Goal: Information Seeking & Learning: Learn about a topic

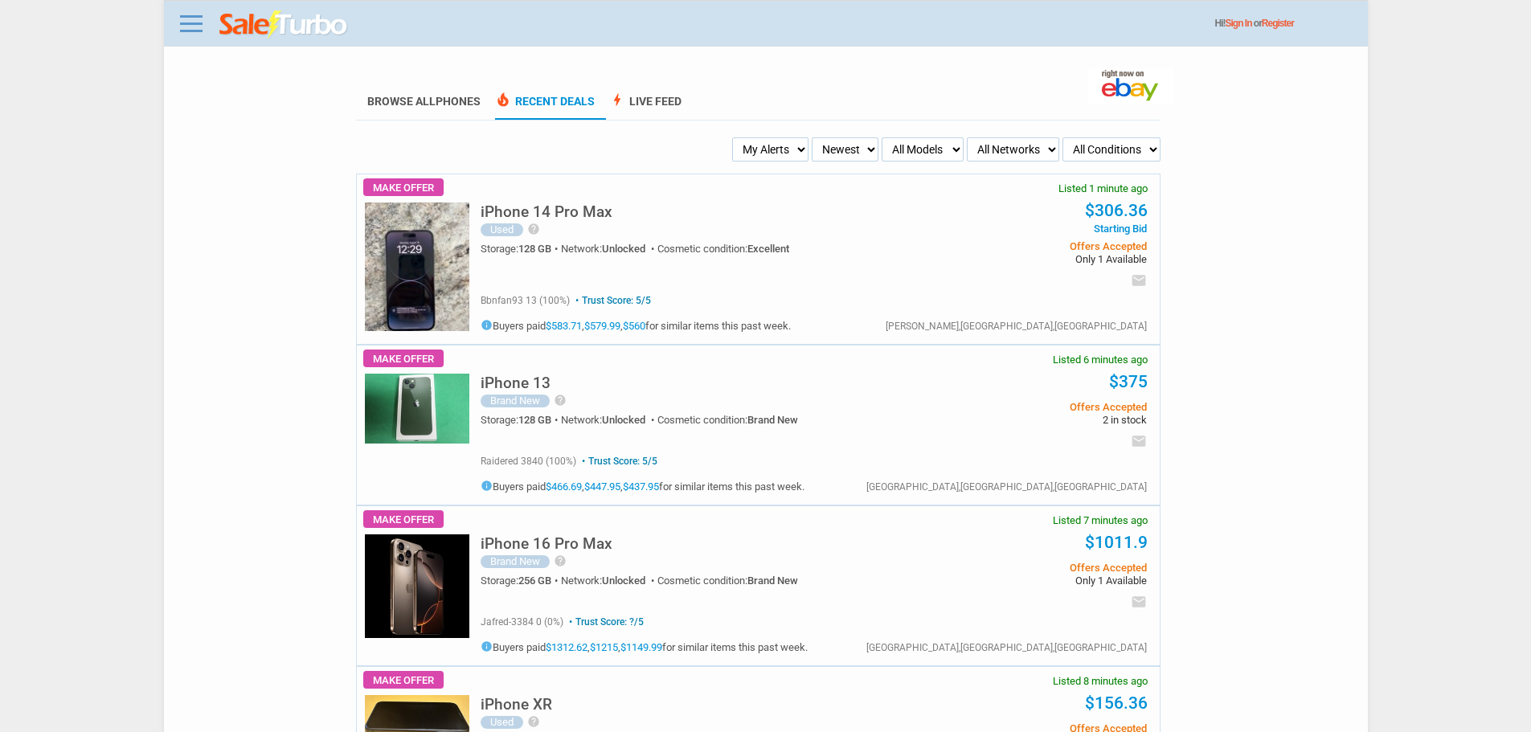
click at [865, 147] on select "Newest Oldest Sold Fastest Savvy Buyers Price (Low - High) Price (High - Low)" at bounding box center [845, 149] width 67 height 24
click at [780, 154] on select "My Alerts All Deals BIN Only w/ Offers Only" at bounding box center [770, 149] width 76 height 24
select select "flash_bin"
click at [737, 138] on select "My Alerts All Deals BIN Only w/ Offers Only" at bounding box center [770, 149] width 76 height 24
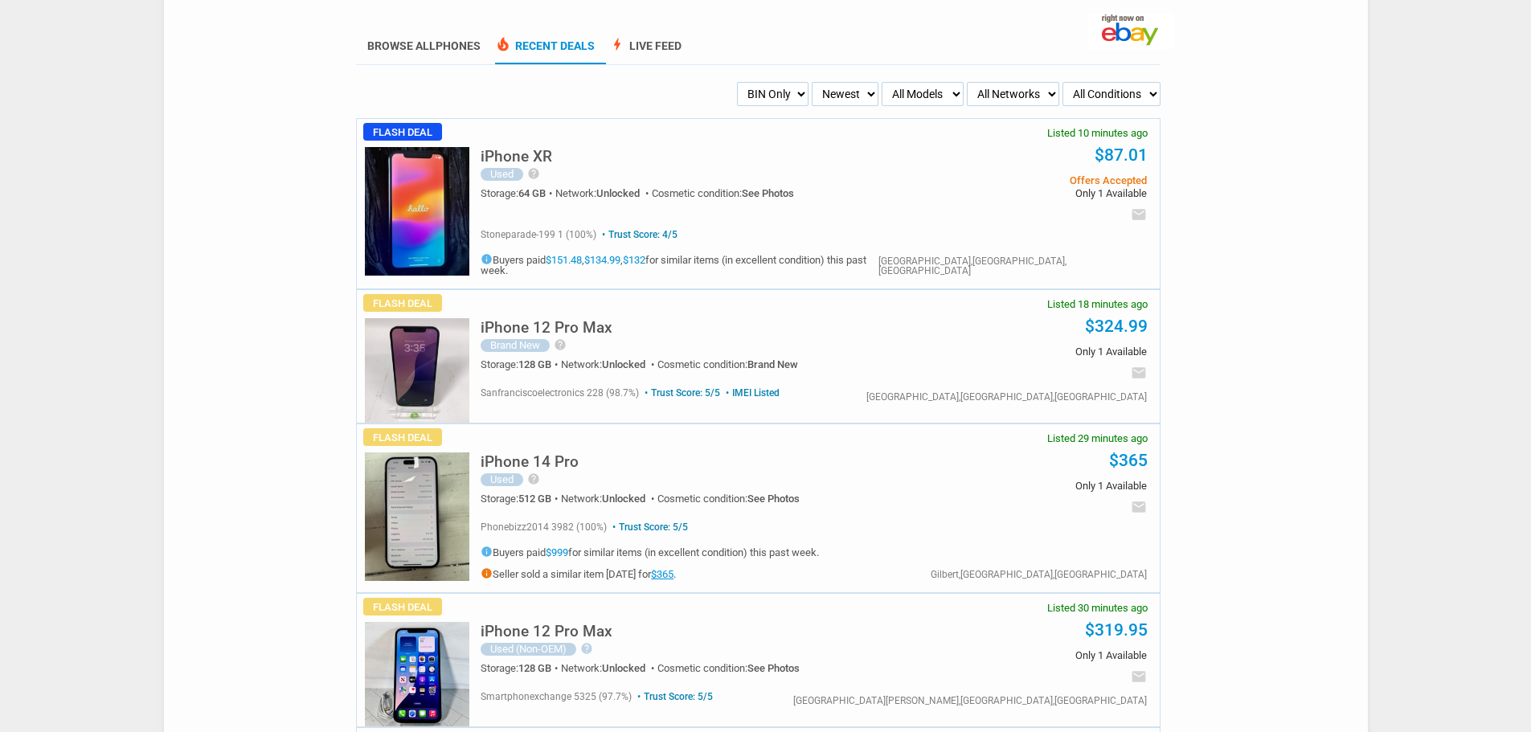
scroll to position [161, 0]
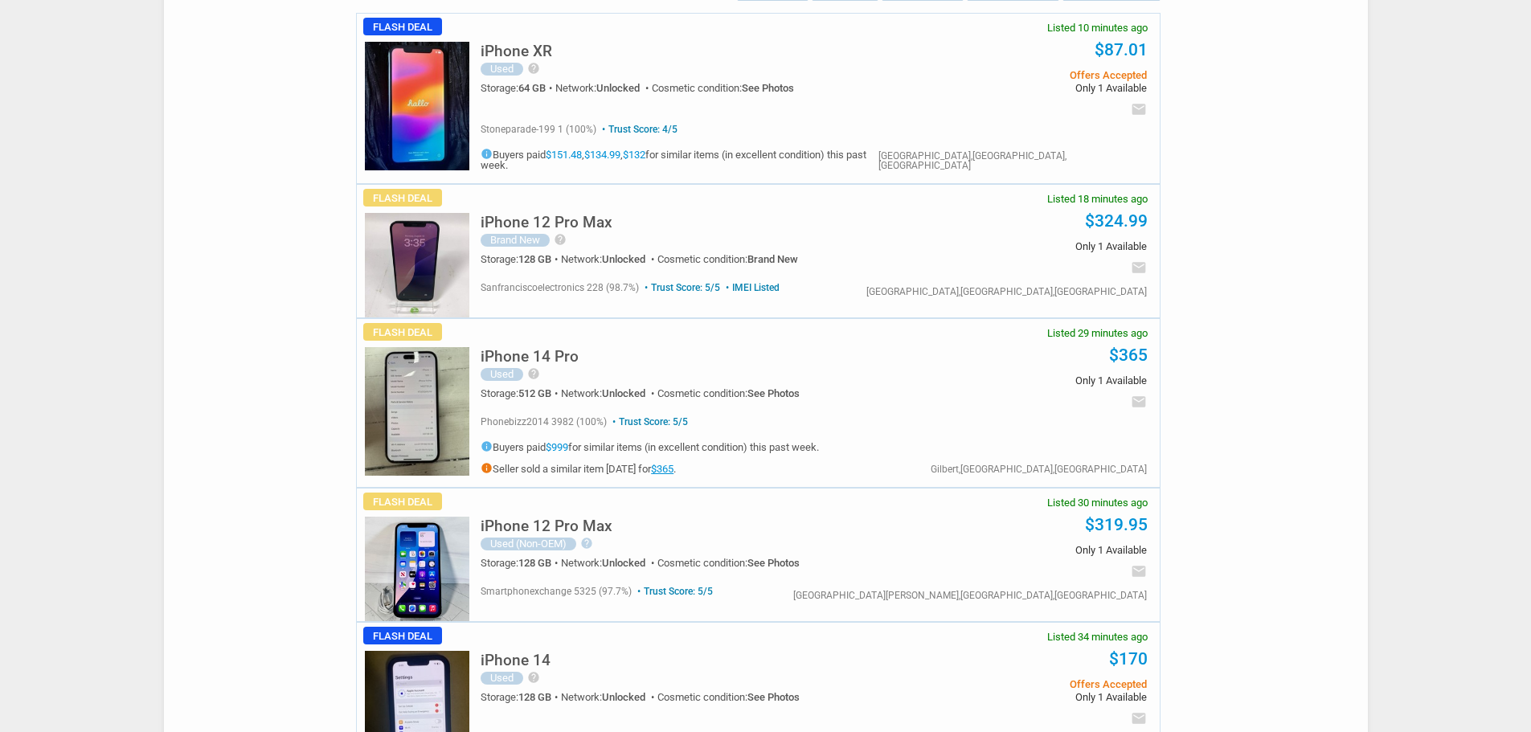
click at [381, 414] on img at bounding box center [417, 411] width 105 height 129
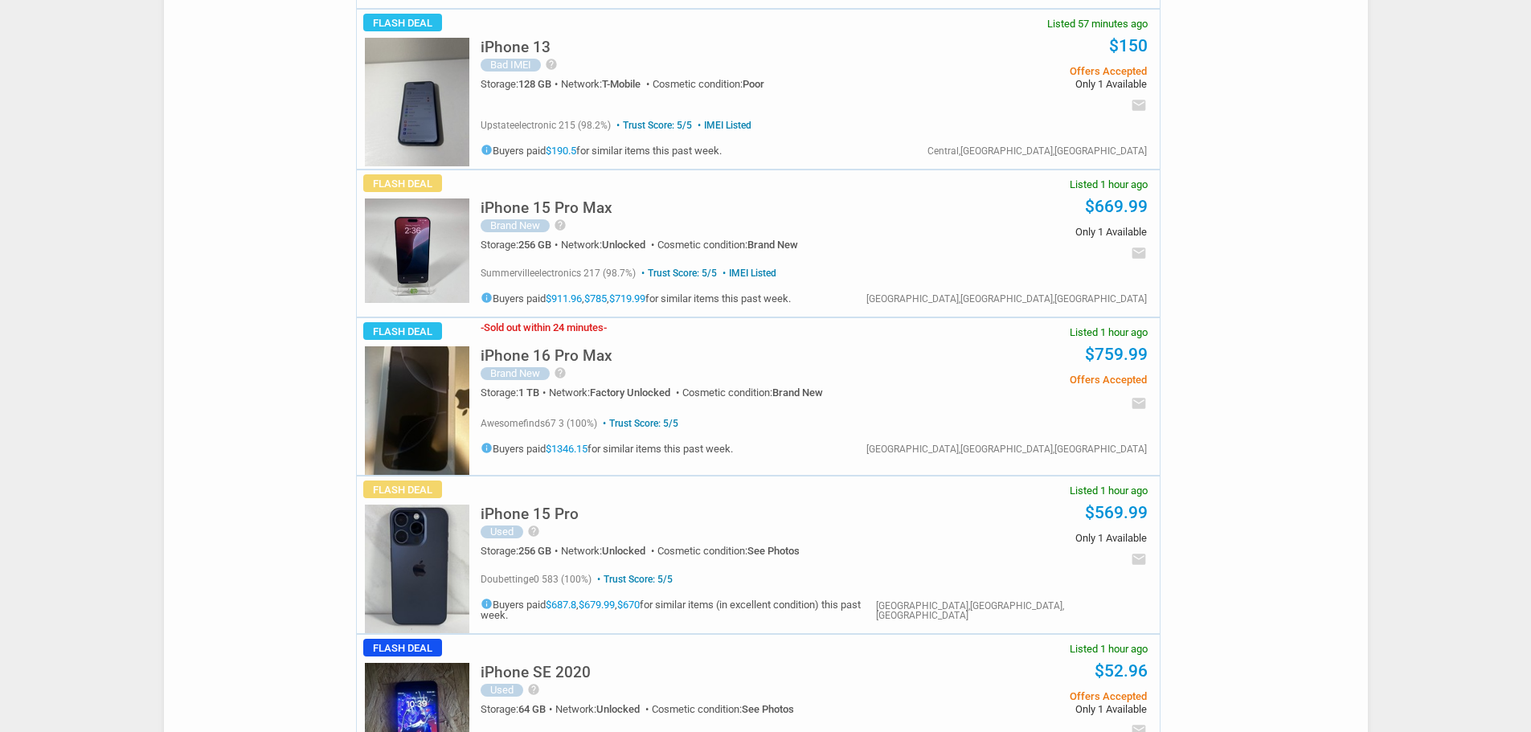
scroll to position [1206, 0]
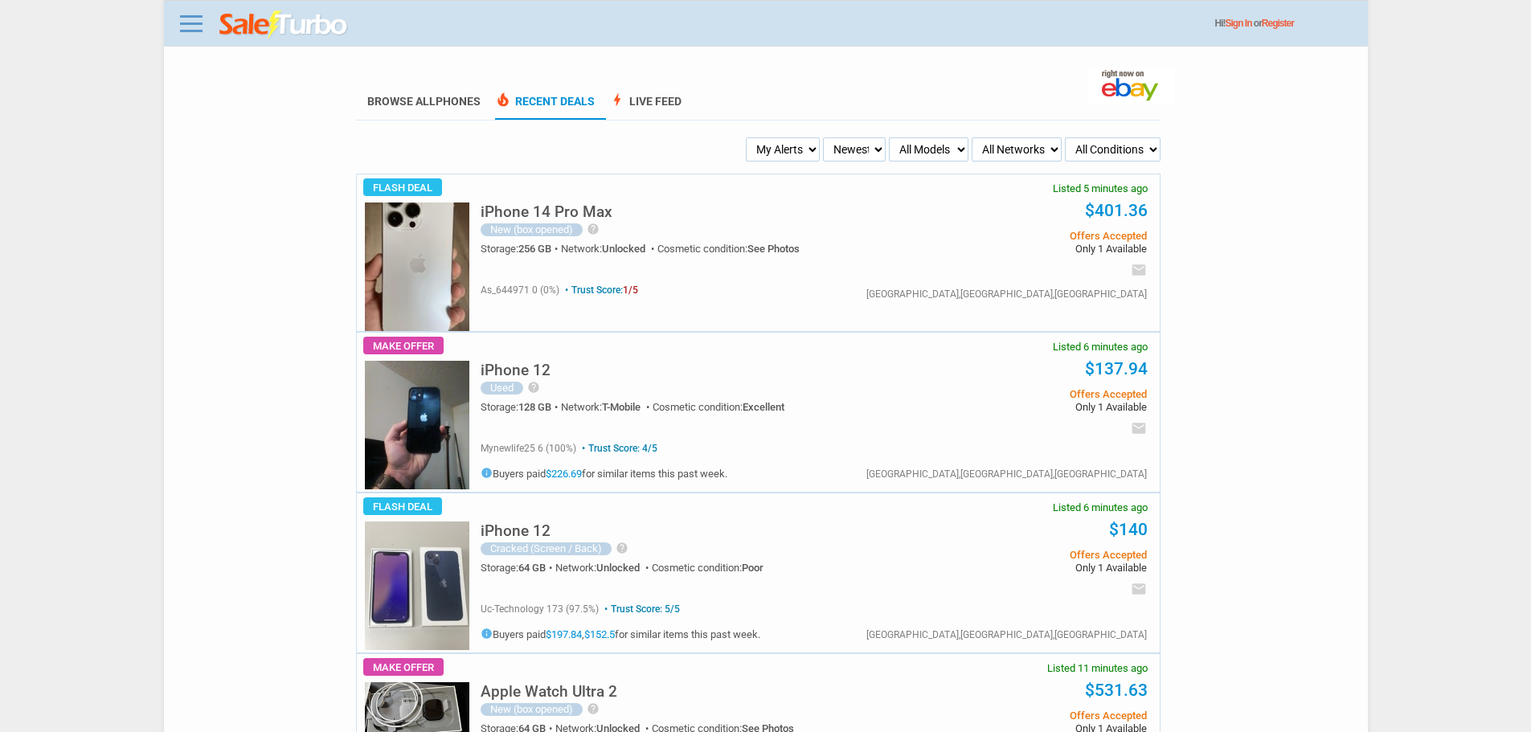
click at [842, 148] on select "Newest Oldest Sold Fastest Savvy Buyers Price (Low - High) Price (High - Low)" at bounding box center [854, 149] width 63 height 24
click at [786, 144] on select "My Alerts All Deals BIN Only w/ Offers Only" at bounding box center [783, 149] width 74 height 24
select select "flash_bin"
click at [748, 138] on select "My Alerts All Deals BIN Only w/ Offers Only" at bounding box center [783, 149] width 74 height 24
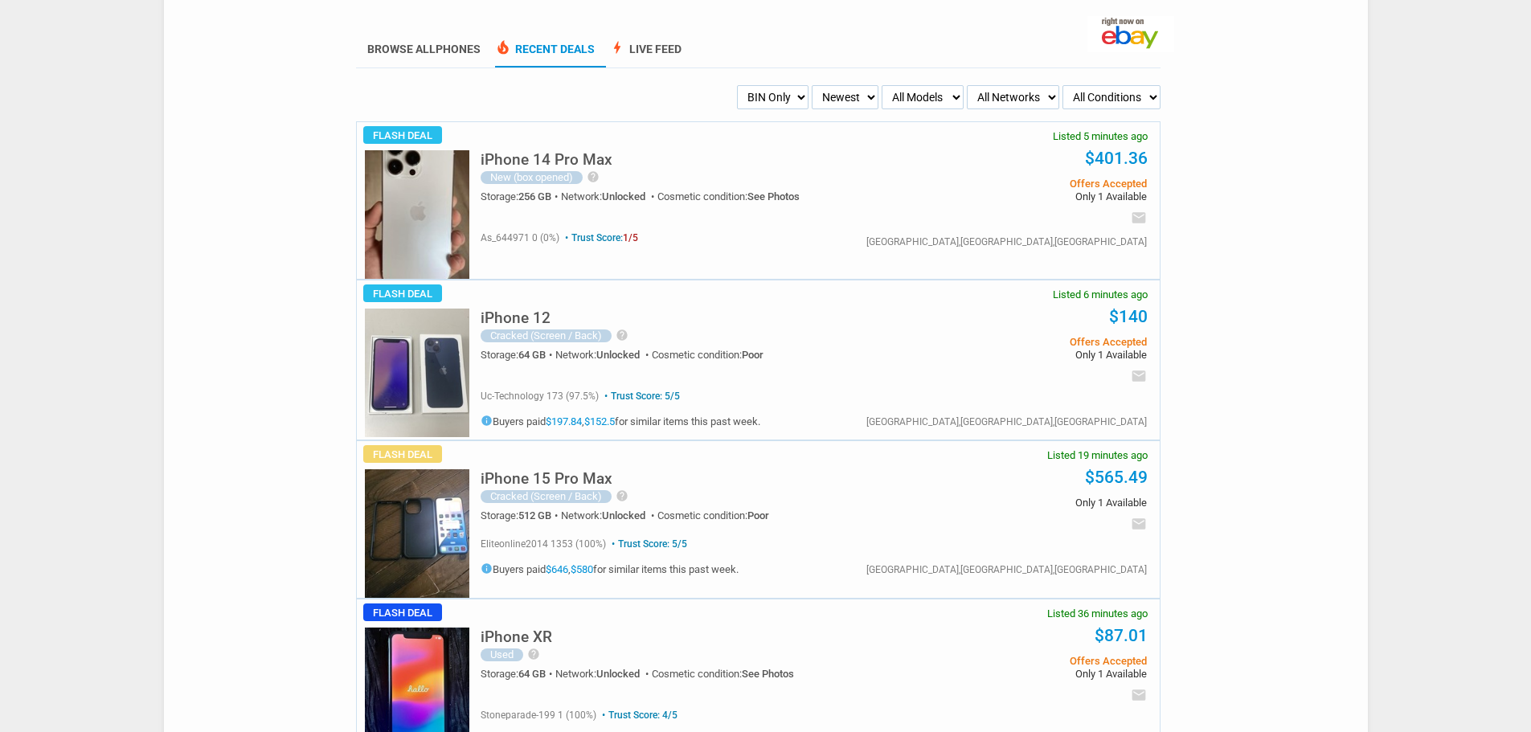
scroll to position [80, 0]
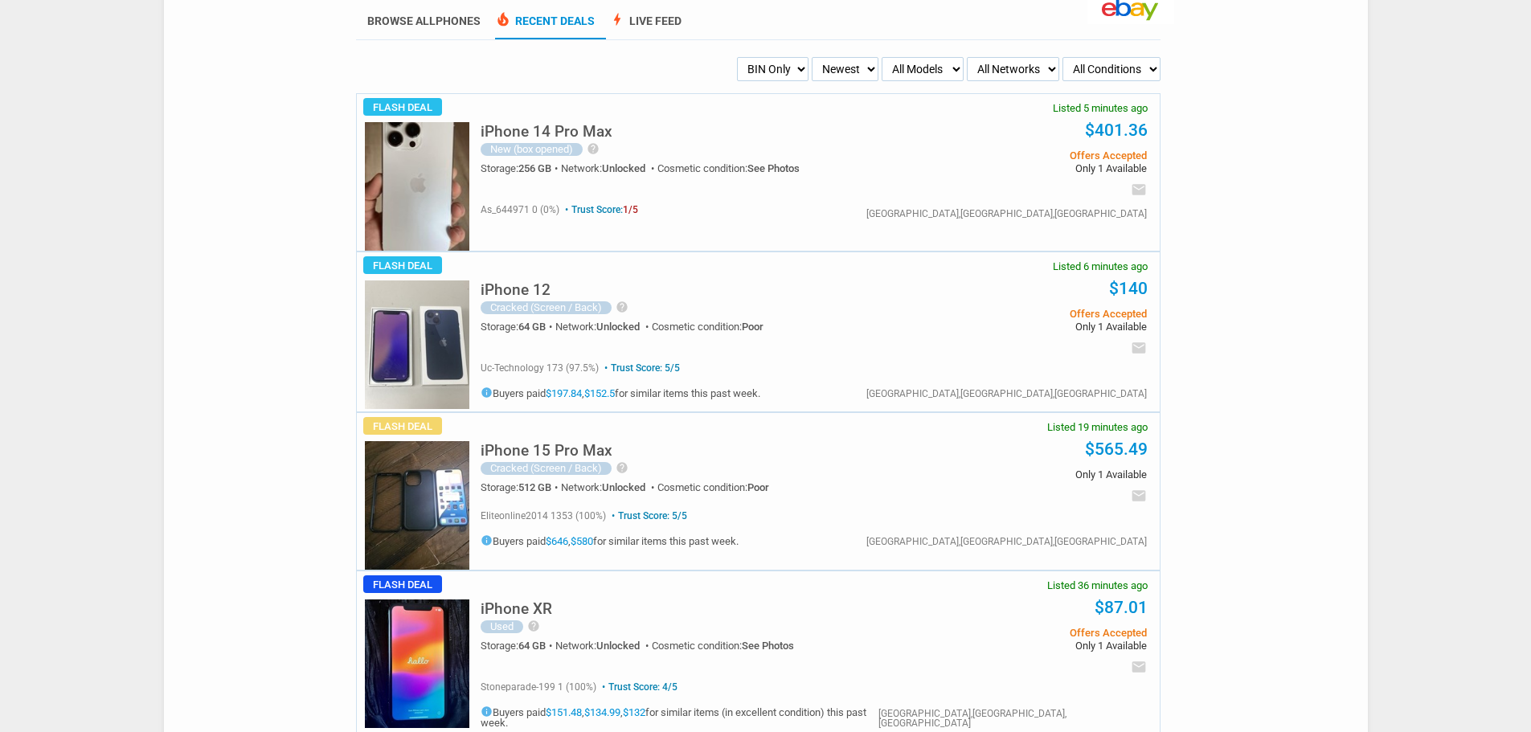
click at [596, 451] on h5 "iPhone 15 Pro Max" at bounding box center [547, 450] width 132 height 15
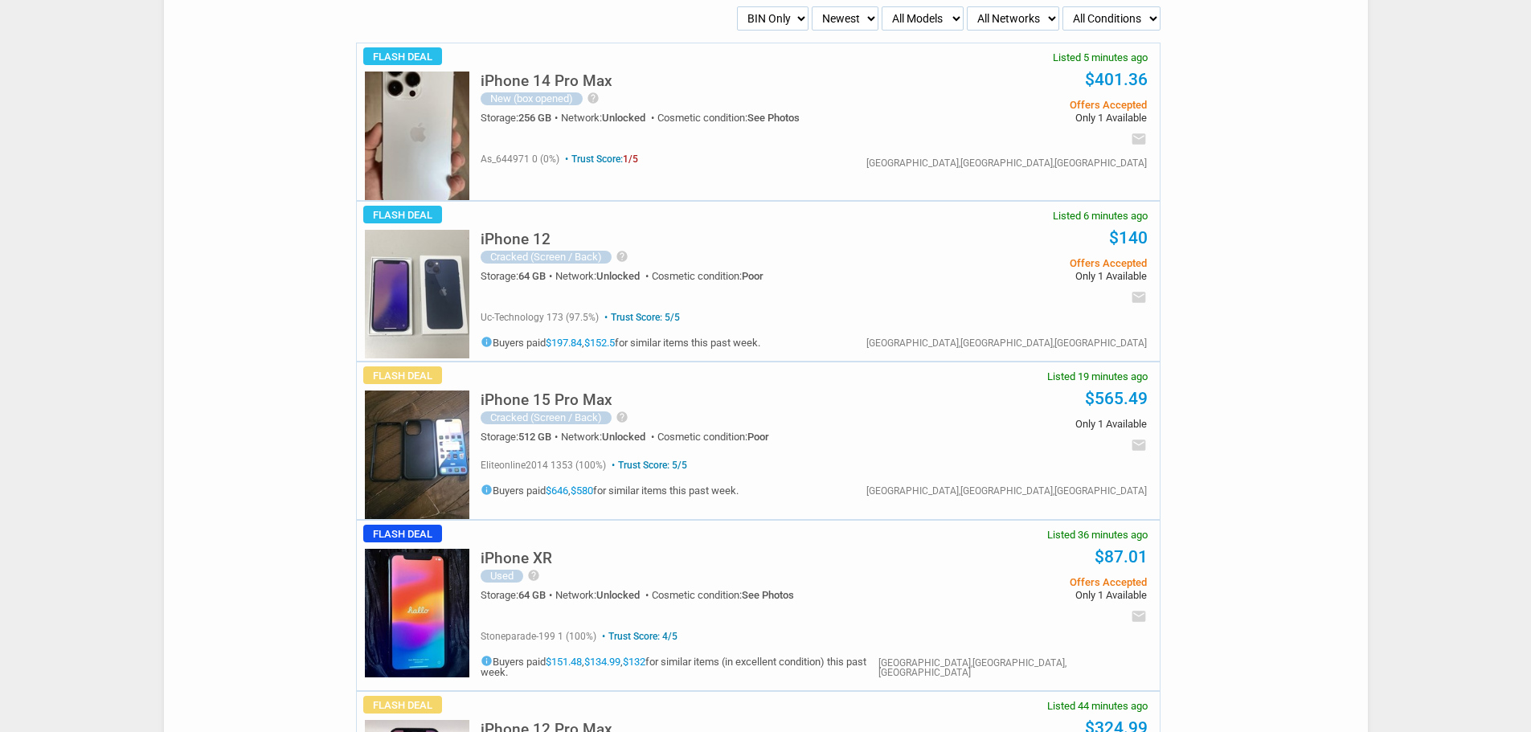
scroll to position [0, 0]
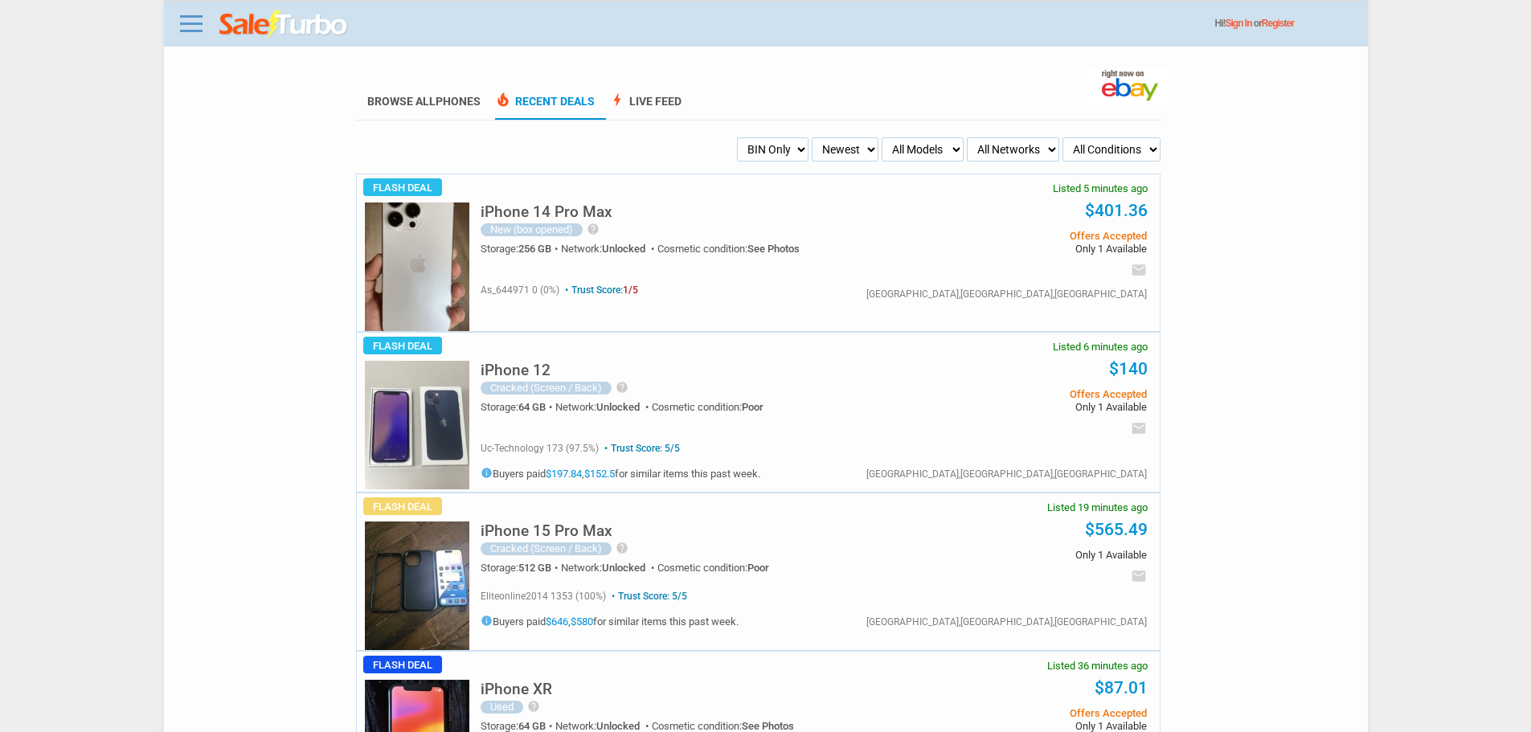
drag, startPoint x: 556, startPoint y: 588, endPoint x: 1543, endPoint y: 235, distance: 1047.6
drag, startPoint x: 1543, startPoint y: 235, endPoint x: 884, endPoint y: 117, distance: 668.7
click at [889, 113] on ul "Browse All Phones local_fire_department Recent Deals bolt Live Feed" at bounding box center [758, 101] width 805 height 35
click at [814, 138] on select "Newest Oldest Sold Fastest Savvy Buyers Price (Low - High) Price (High - Low)" at bounding box center [845, 149] width 67 height 24
click at [768, 145] on select "My Alerts All Deals BIN Only w/ Offers Only" at bounding box center [773, 149] width 72 height 24
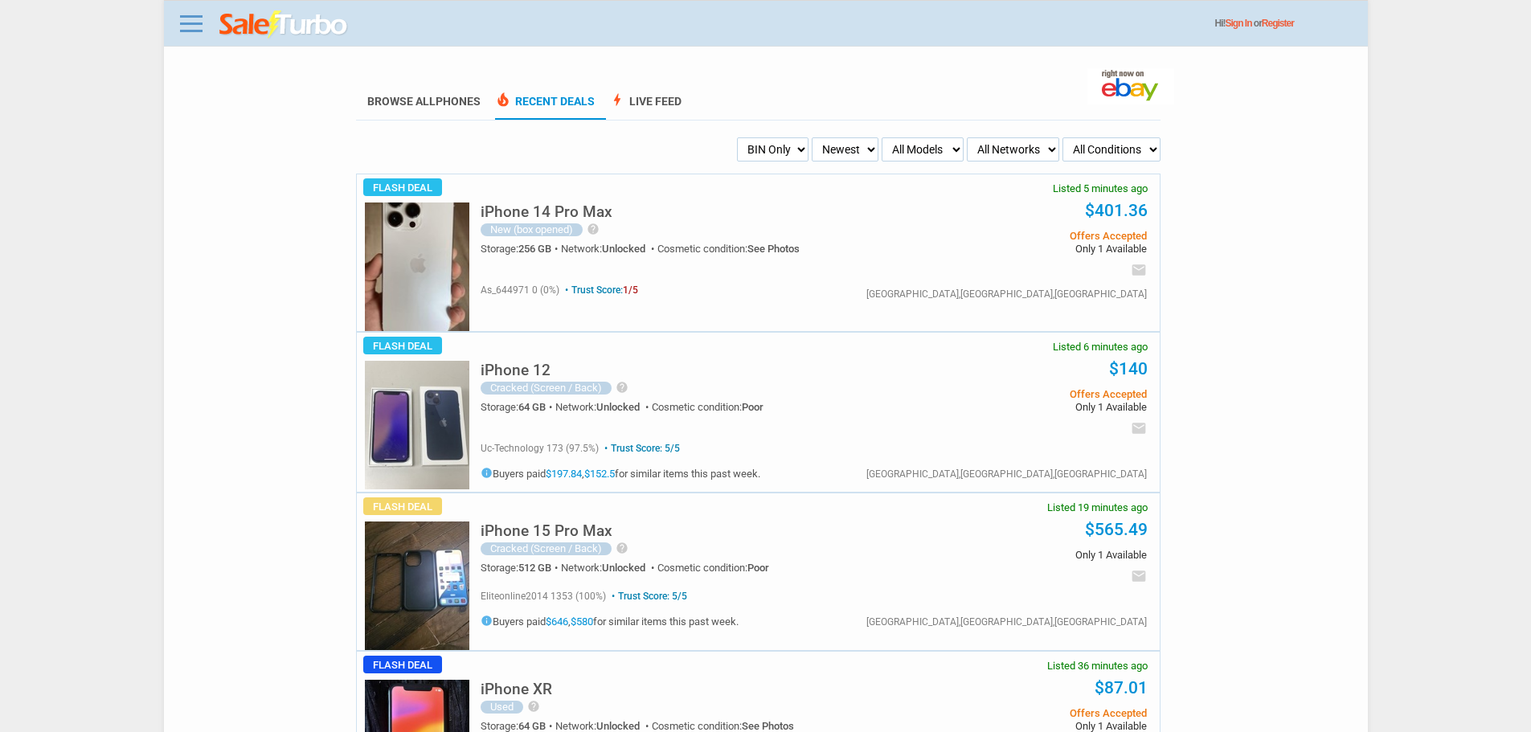
drag, startPoint x: 150, startPoint y: 330, endPoint x: 385, endPoint y: 328, distance: 235.5
click at [150, 330] on body "Menu Toggle Dark Mode Create Free Account / Login Browse All Phones Recent Deal…" at bounding box center [765, 366] width 1531 height 732
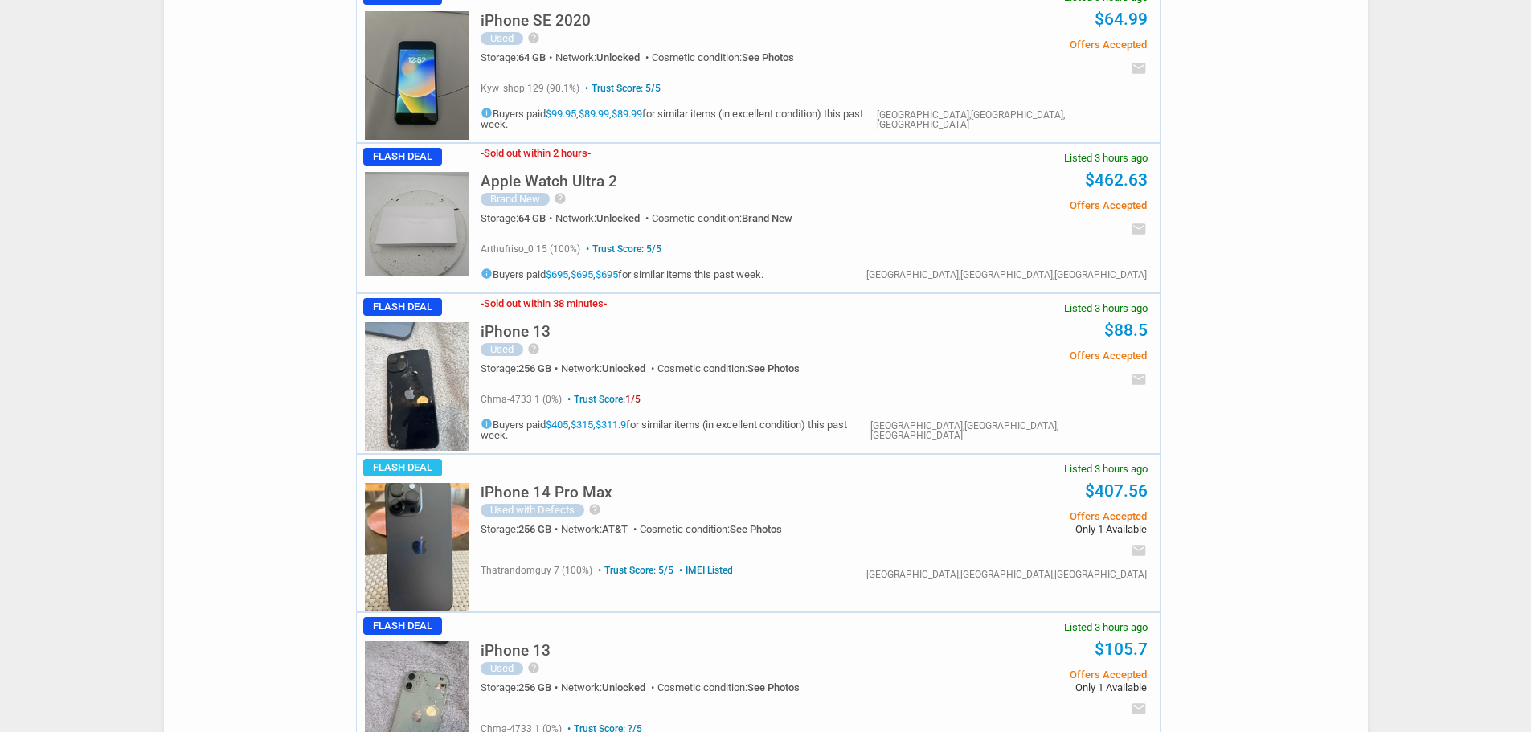
scroll to position [4019, 0]
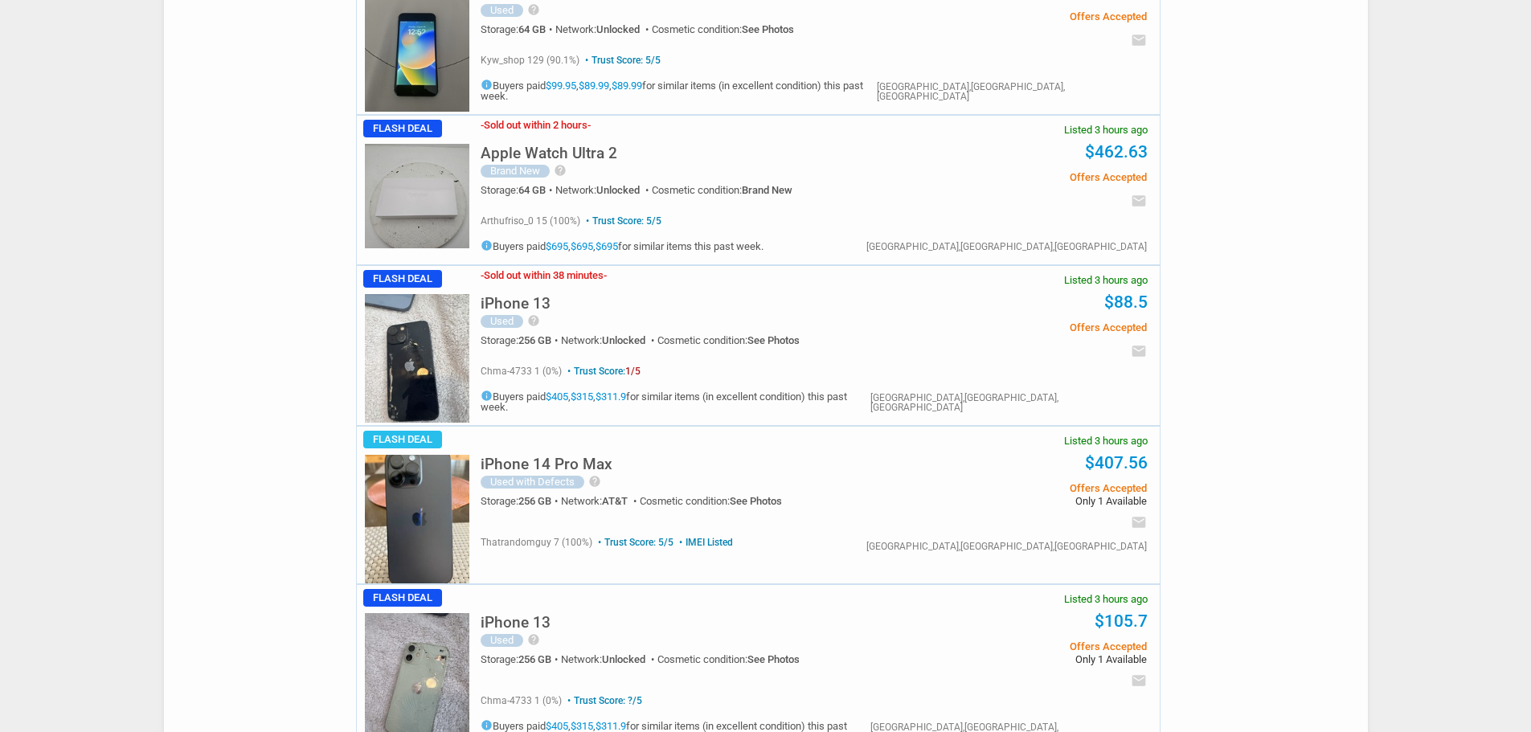
click at [547, 457] on h5 "iPhone 14 Pro Max" at bounding box center [547, 464] width 132 height 15
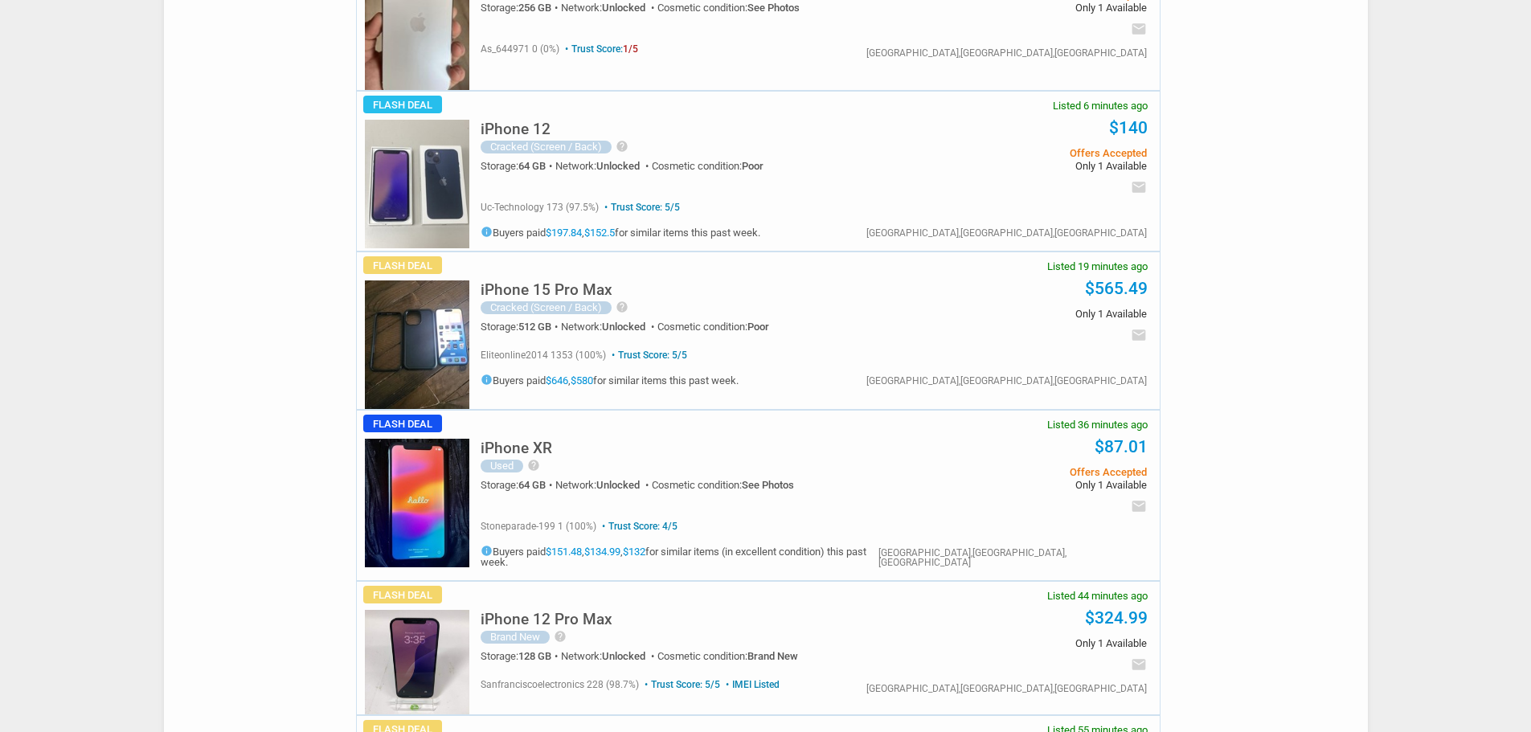
scroll to position [0, 0]
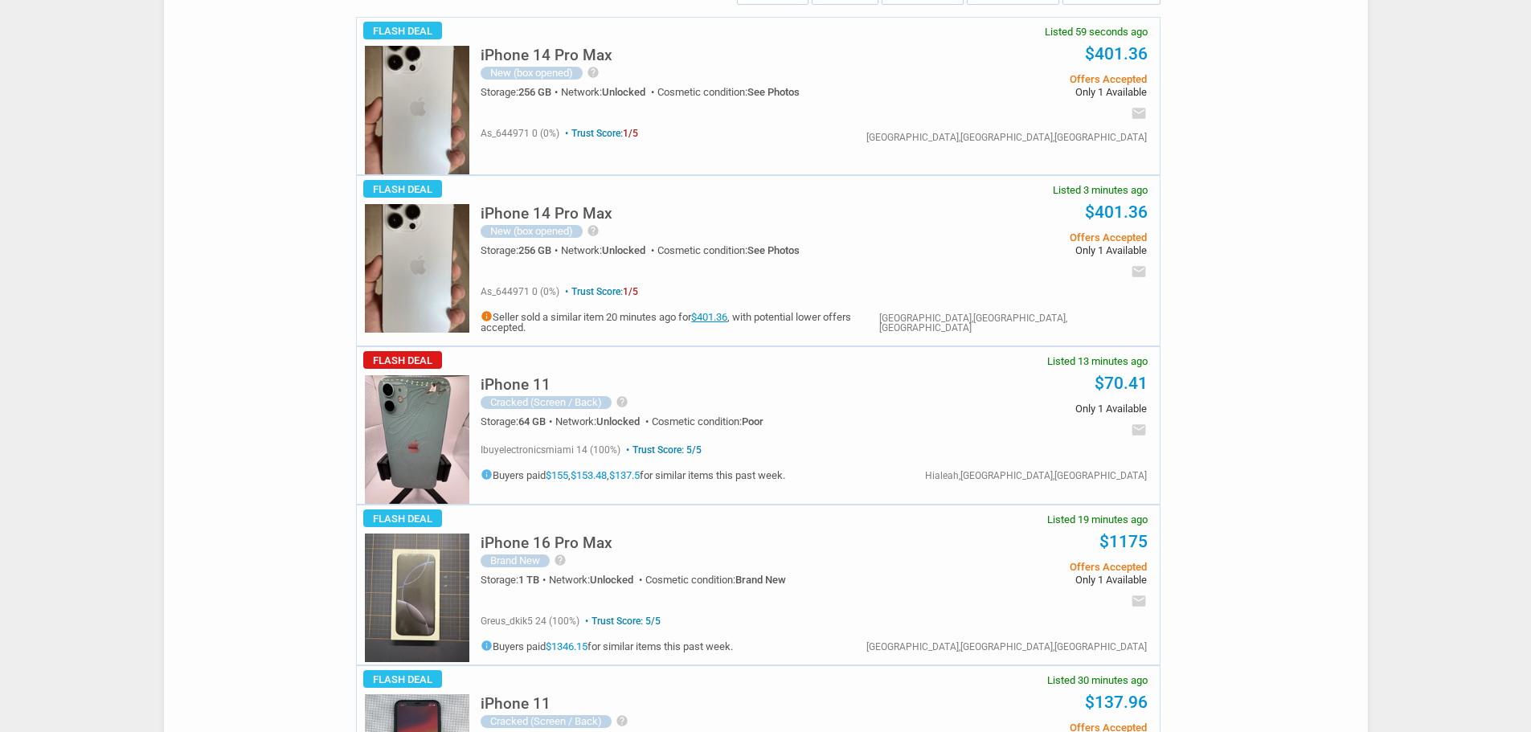
scroll to position [161, 0]
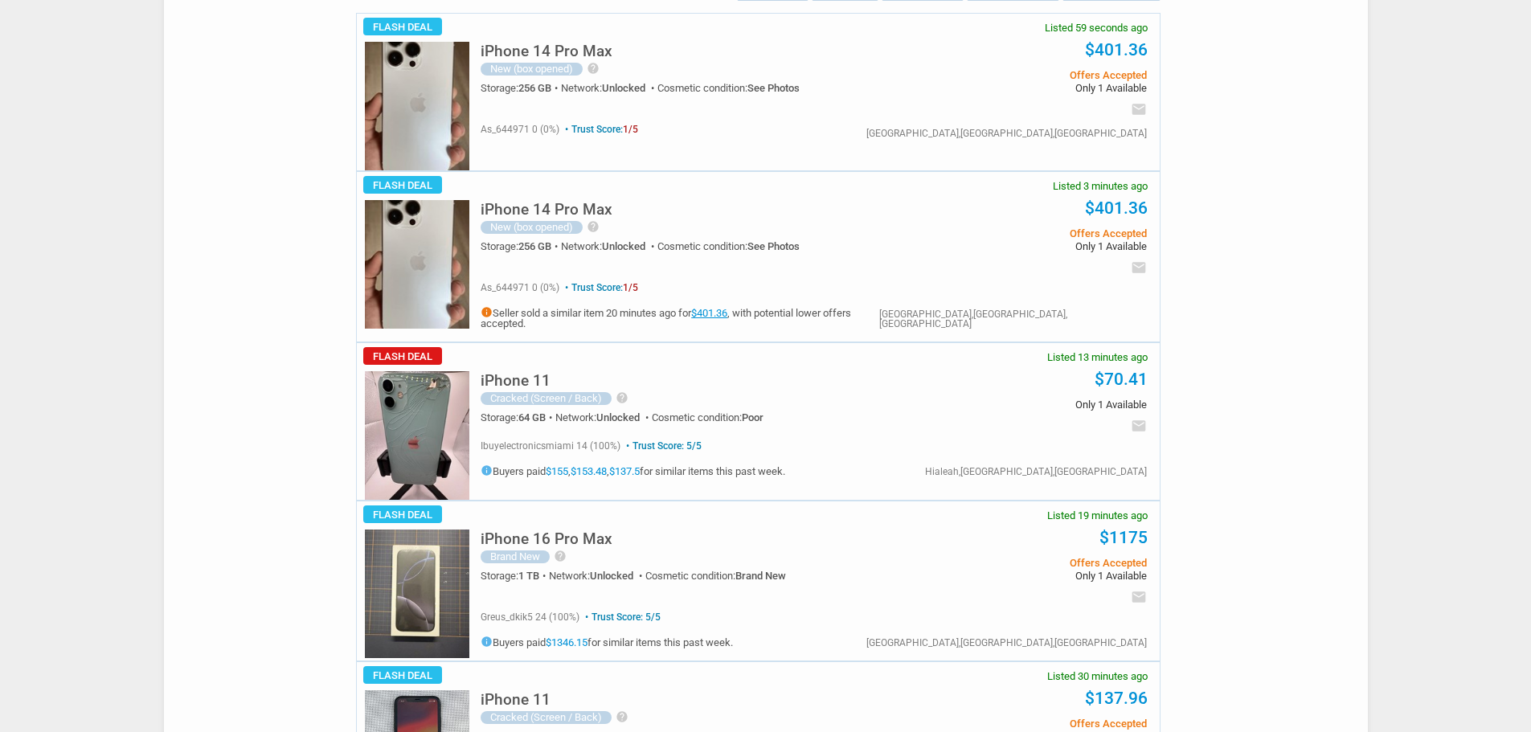
click at [596, 531] on h5 "iPhone 16 Pro Max" at bounding box center [547, 538] width 132 height 15
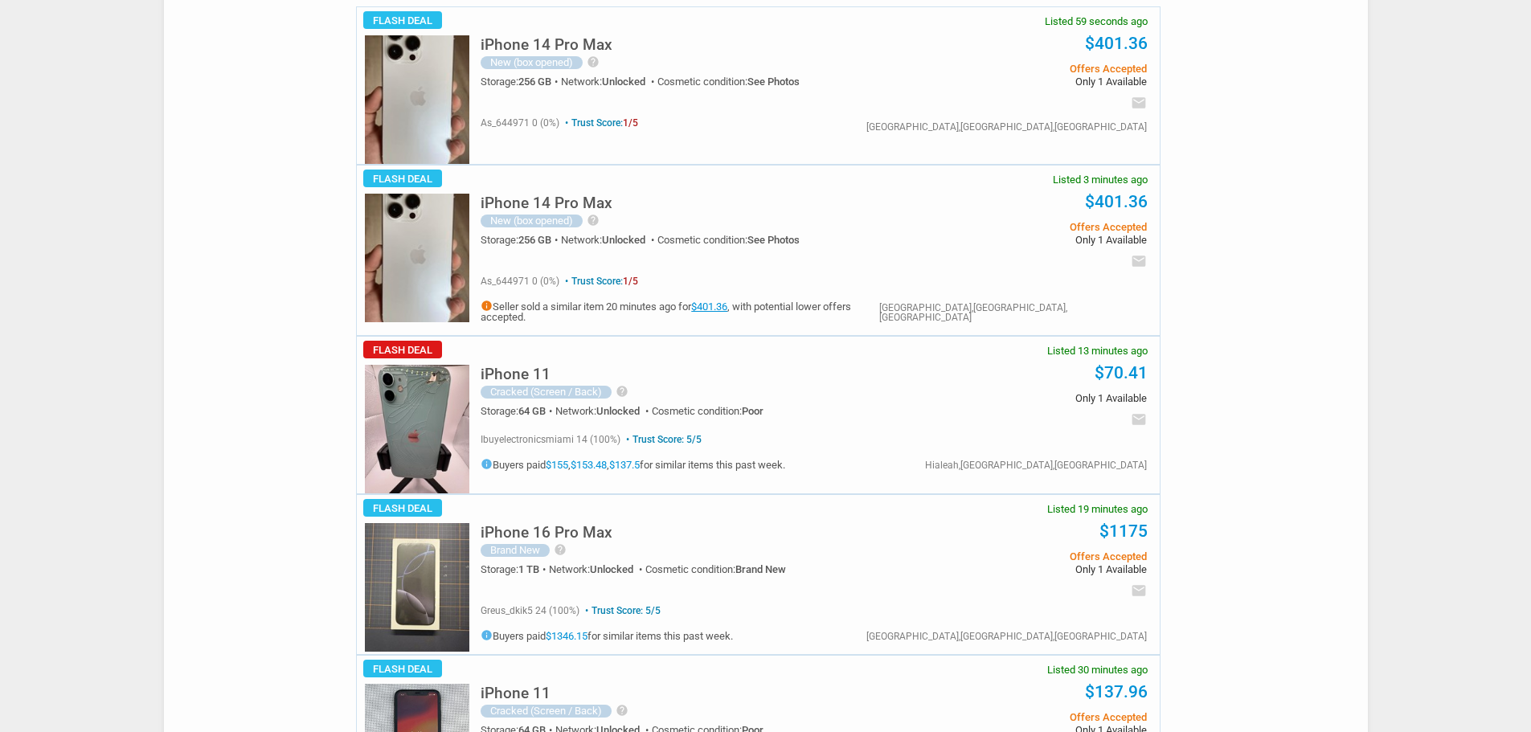
scroll to position [402, 0]
